Goal: Ask a question: Seek information or help from site administrators or community

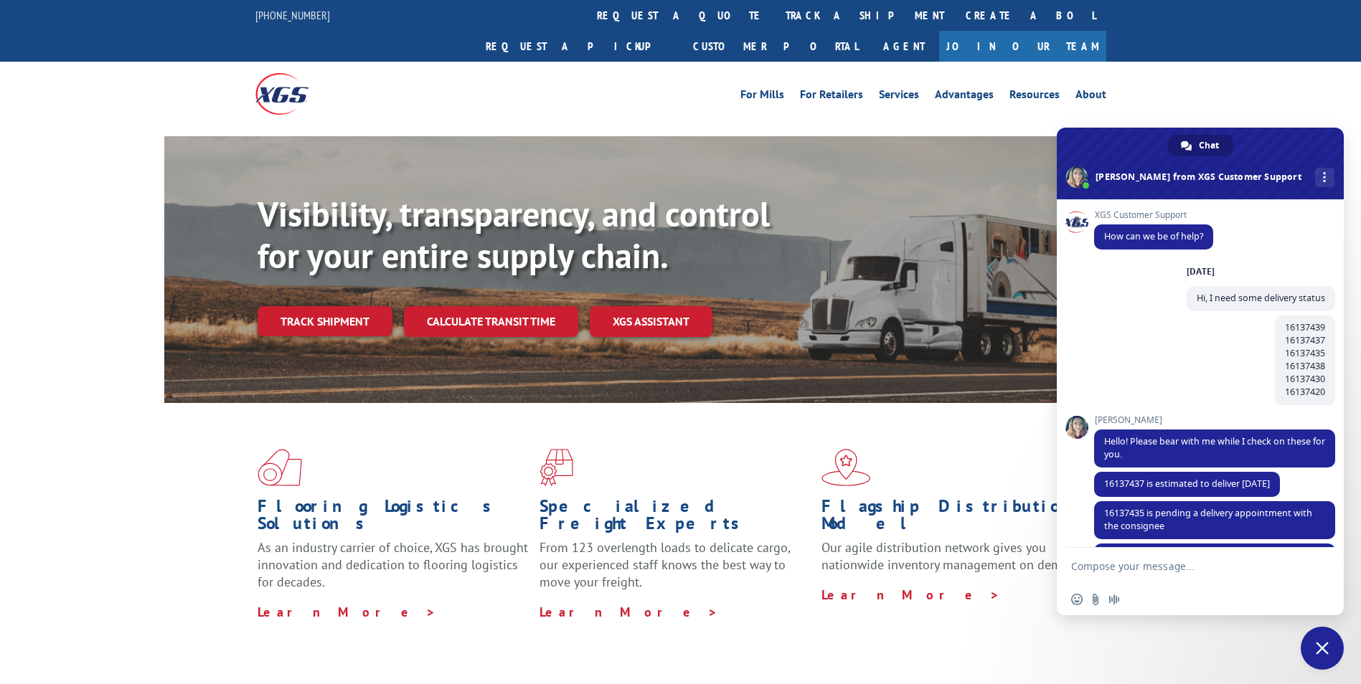
scroll to position [255, 0]
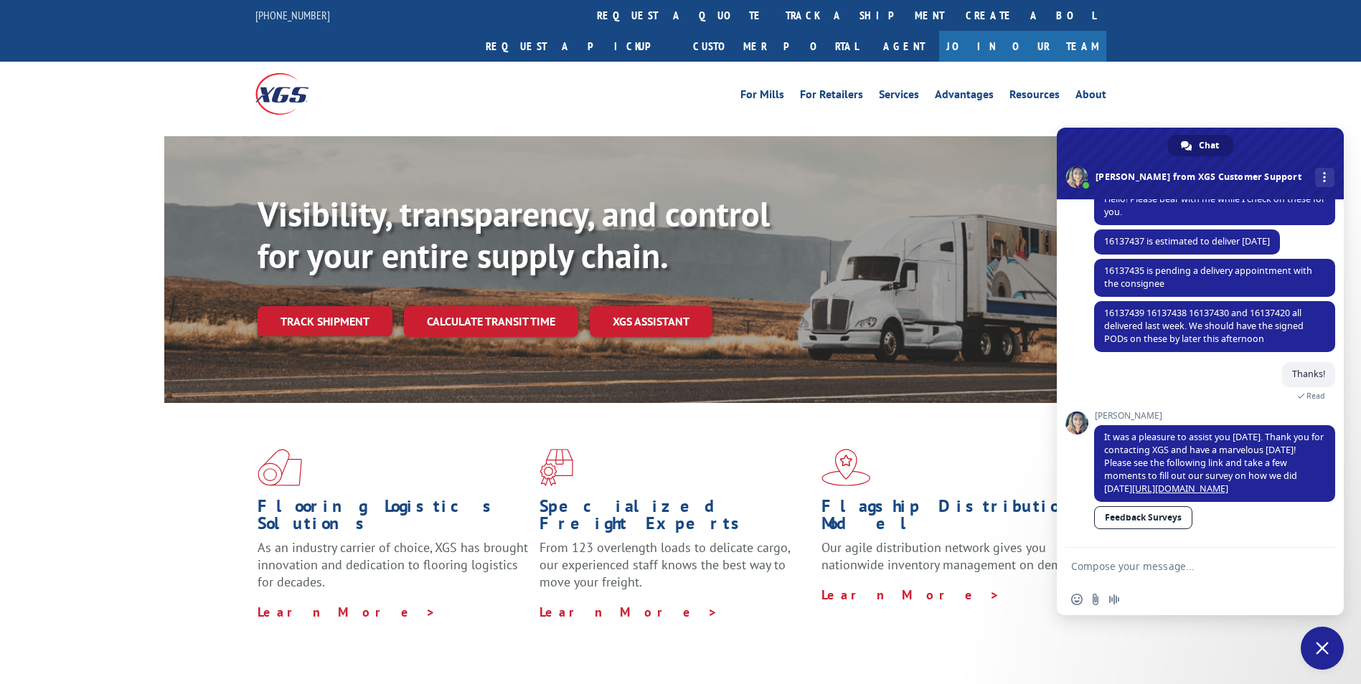
click at [1118, 568] on textarea "Compose your message..." at bounding box center [1186, 566] width 230 height 36
type textarea "Hello!"
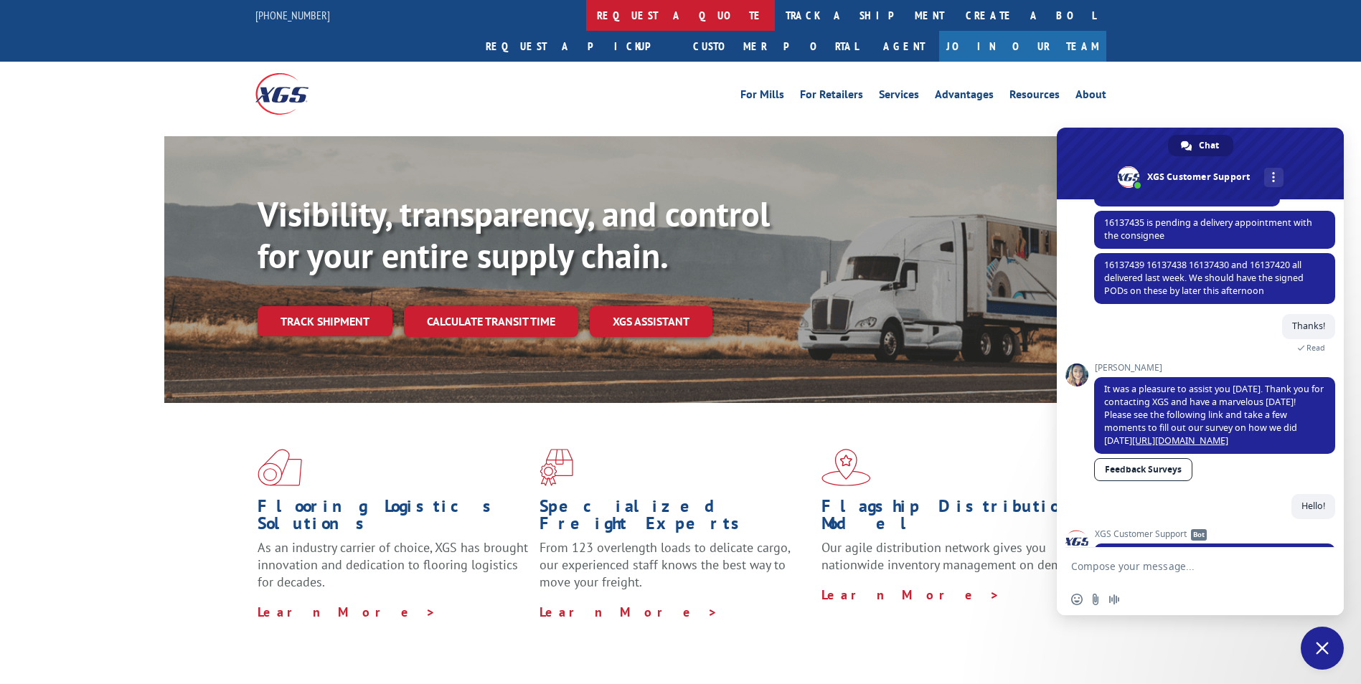
scroll to position [418, 0]
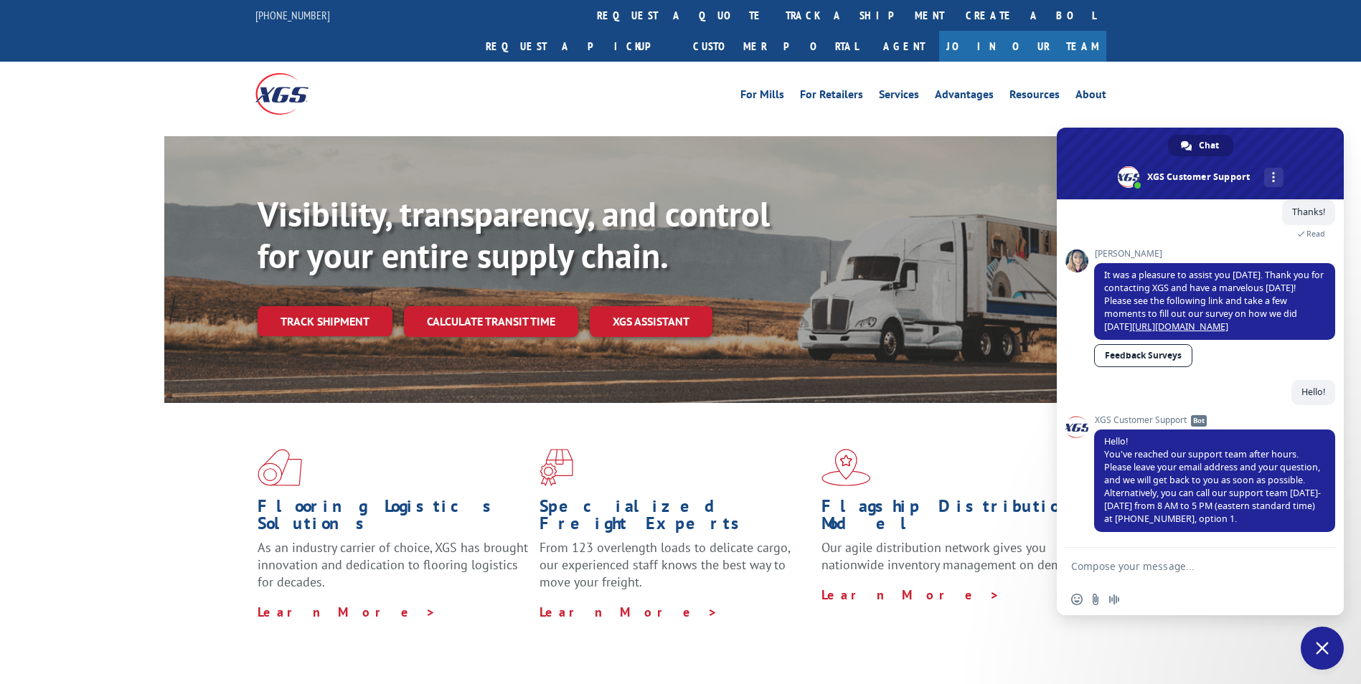
click at [1143, 562] on textarea "Compose your message..." at bounding box center [1186, 566] width 230 height 36
paste textarea "Can I please have the signed BOLS for BG963512225 and BG986761625."
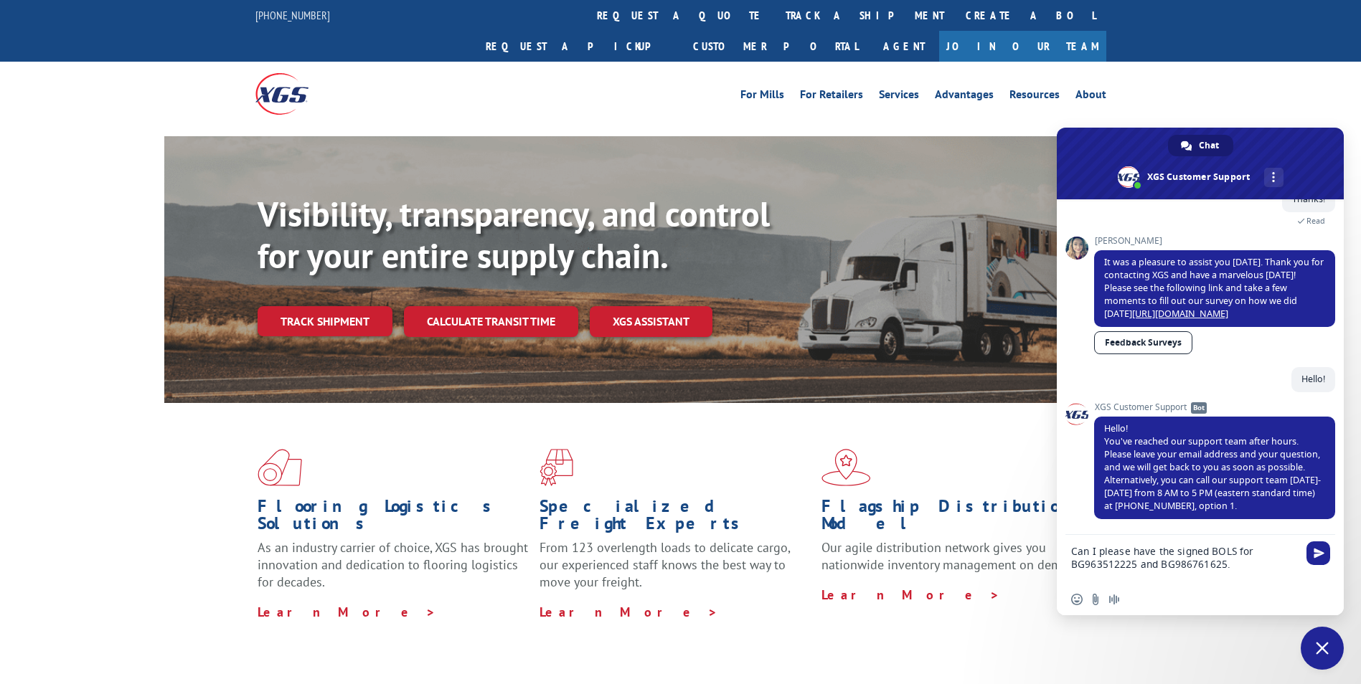
click at [1091, 562] on textarea "Can I please have the signed BOLS for BG963512225 and BG986761625." at bounding box center [1186, 559] width 230 height 49
click at [1090, 562] on textarea "Can I please have the signed BOLS for BG963512225 and BG986761625." at bounding box center [1186, 559] width 230 height 49
paste textarea "16137946"
click at [1119, 563] on textarea "Can I please have the signed BOLS for 16137946 and BG986761625." at bounding box center [1186, 559] width 230 height 49
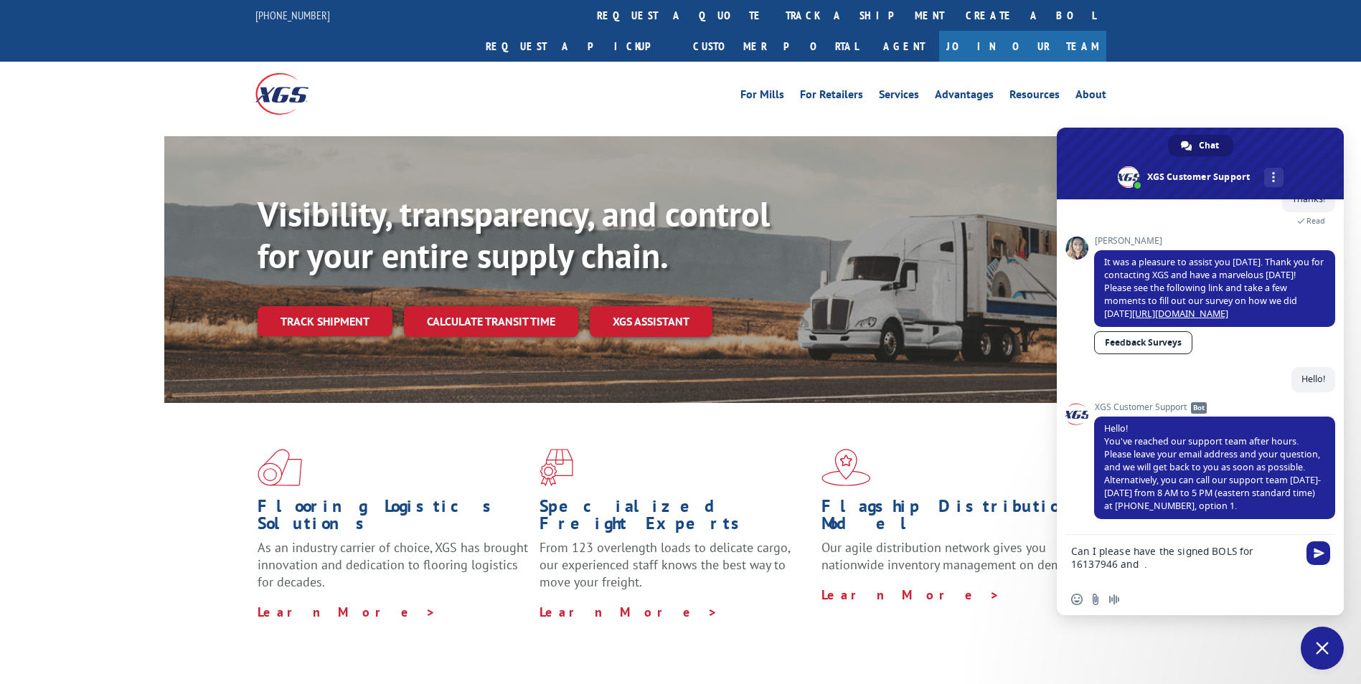
paste textarea "16137450"
type textarea "Can I please have the signed BOLS for 16137946 and 16137450."
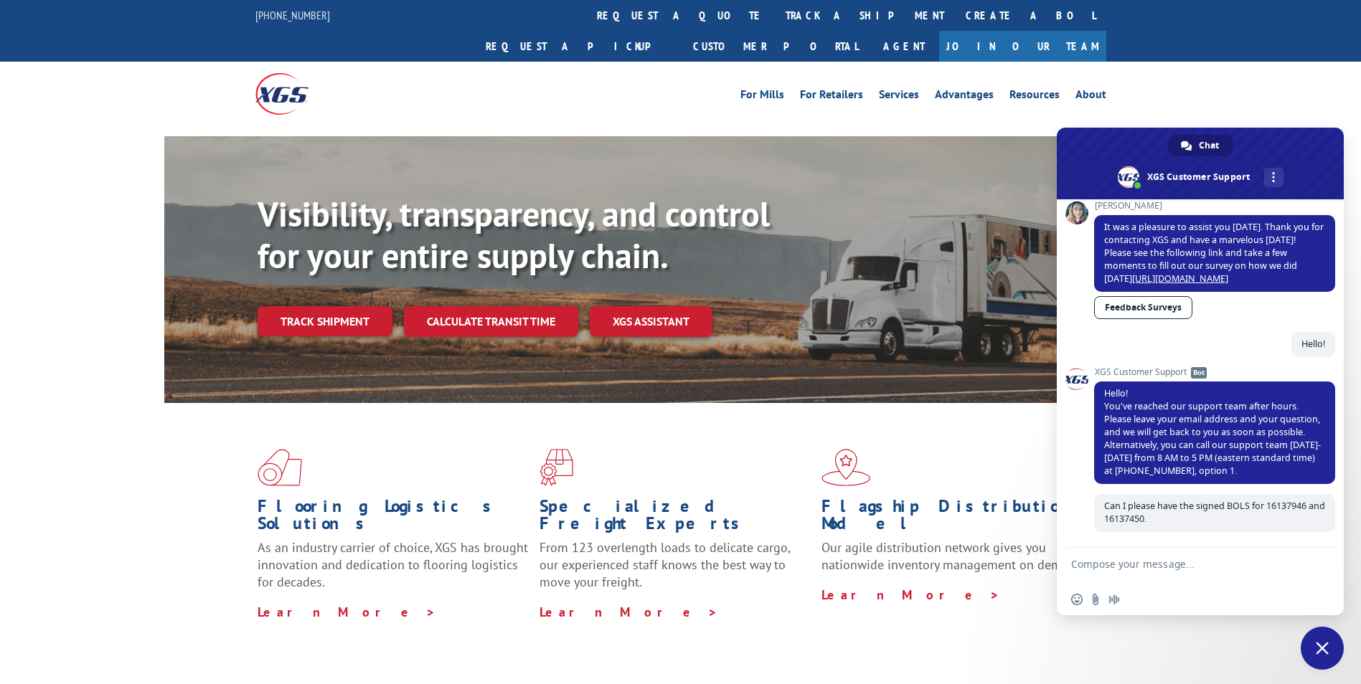
scroll to position [593, 0]
